Goal: Information Seeking & Learning: Learn about a topic

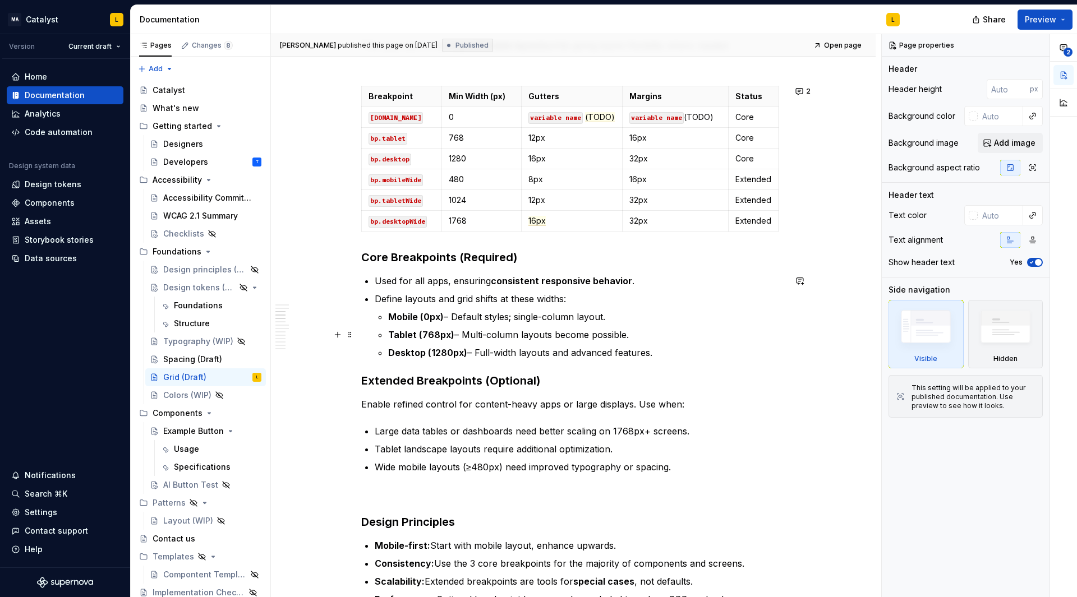
scroll to position [659, 0]
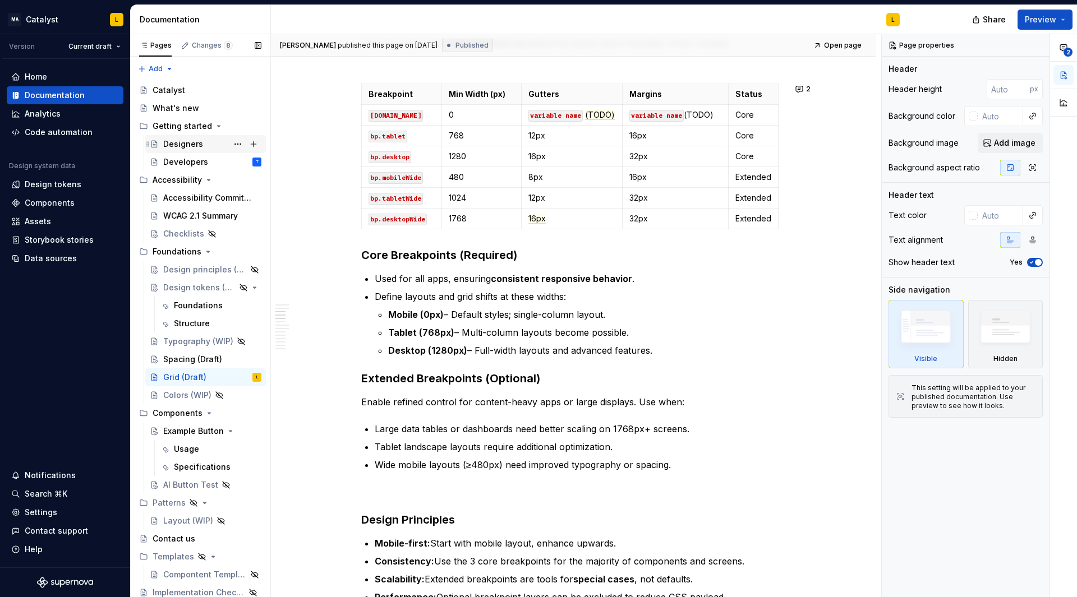
click at [179, 140] on div "Designers" at bounding box center [183, 144] width 40 height 11
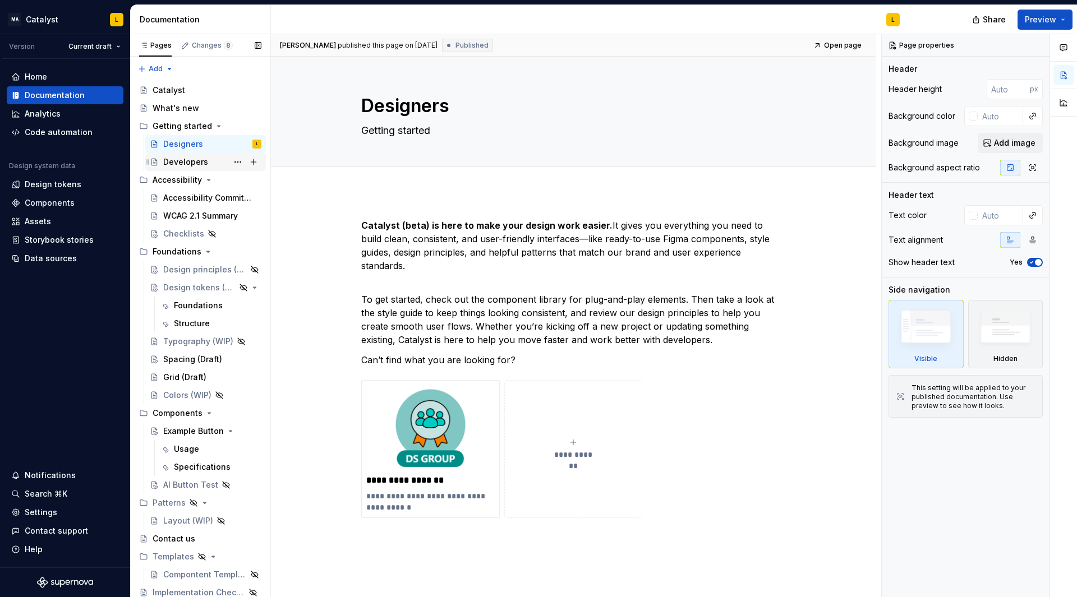
click at [195, 163] on div "Developers" at bounding box center [185, 162] width 45 height 11
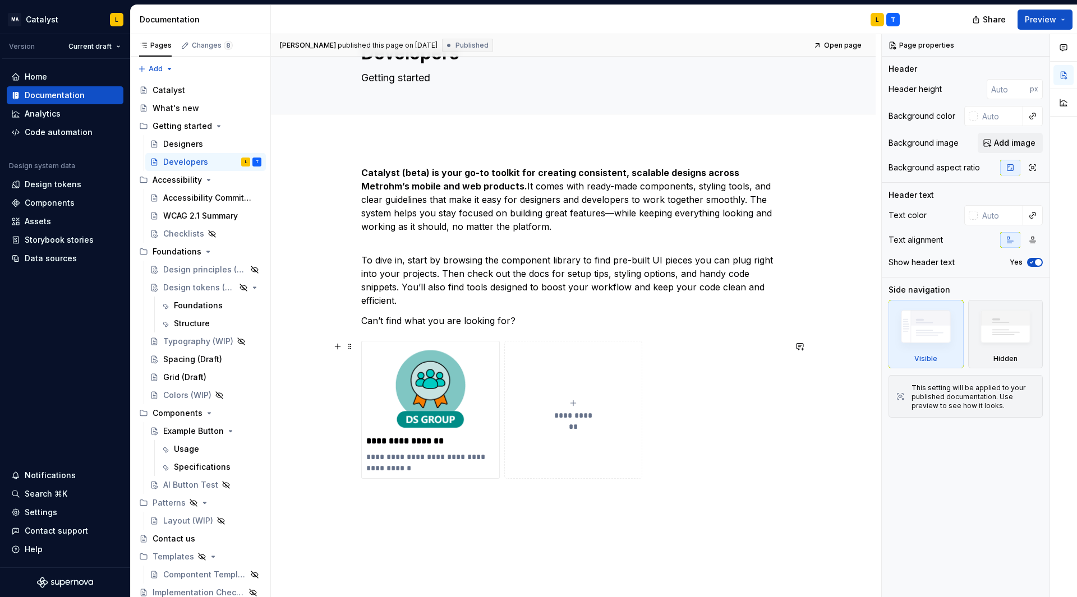
scroll to position [54, 0]
click at [180, 148] on div "Designers" at bounding box center [183, 144] width 40 height 11
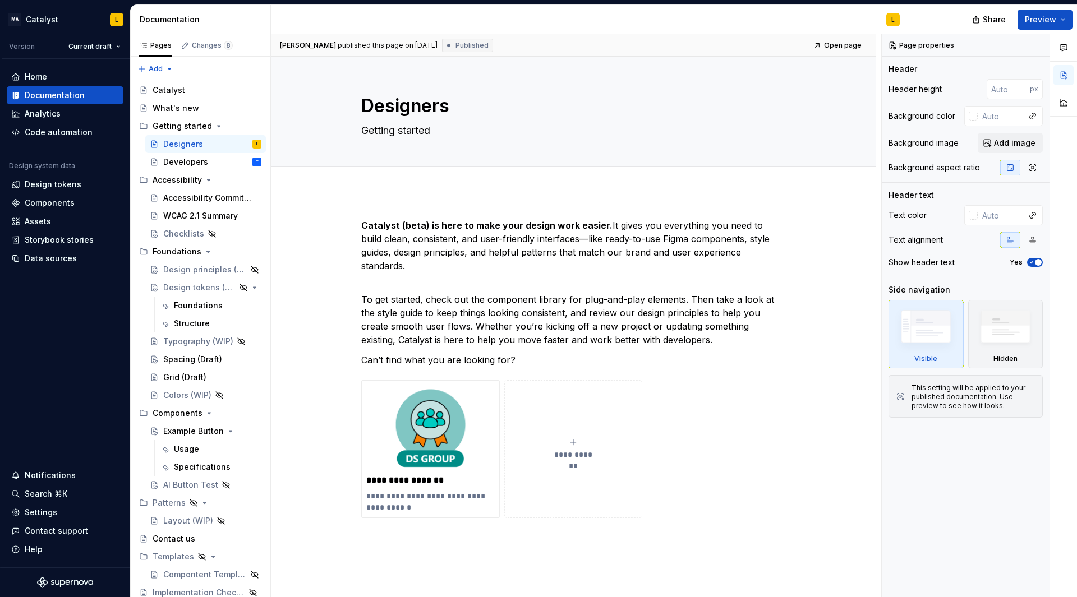
type textarea "*"
